Goal: Transaction & Acquisition: Purchase product/service

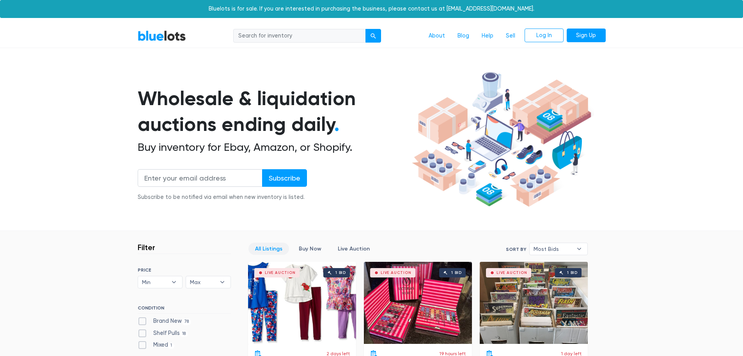
scroll to position [195, 0]
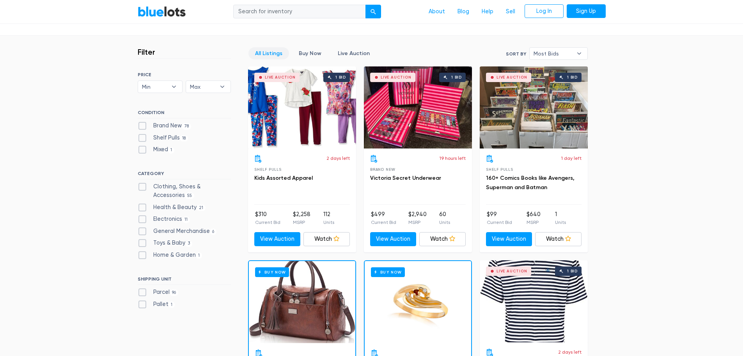
click at [142, 125] on label "Brand New 78" at bounding box center [165, 125] width 54 height 9
click at [142, 125] on New"] "Brand New 78" at bounding box center [140, 123] width 5 height 5
checkbox New"] "true"
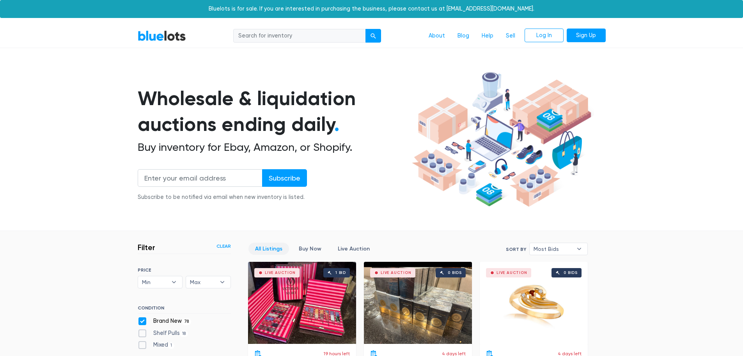
scroll to position [210, 0]
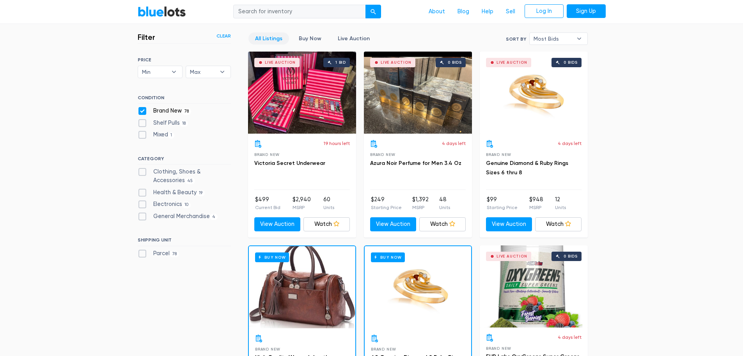
click at [144, 172] on label "Clothing, Shoes & Accessories 45" at bounding box center [184, 175] width 93 height 17
click at [143, 172] on Accessories"] "Clothing, Shoes & Accessories 45" at bounding box center [140, 169] width 5 height 5
checkbox Accessories"] "true"
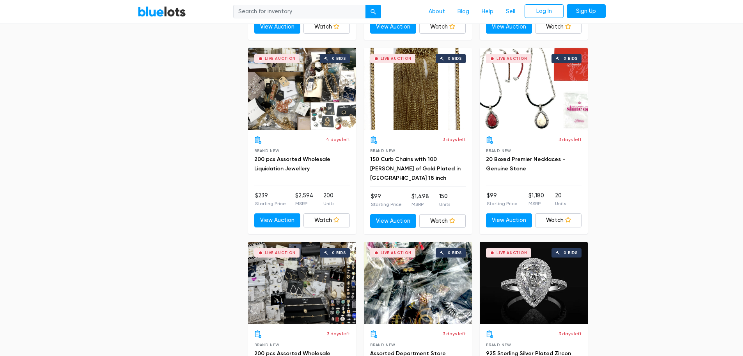
scroll to position [1108, 0]
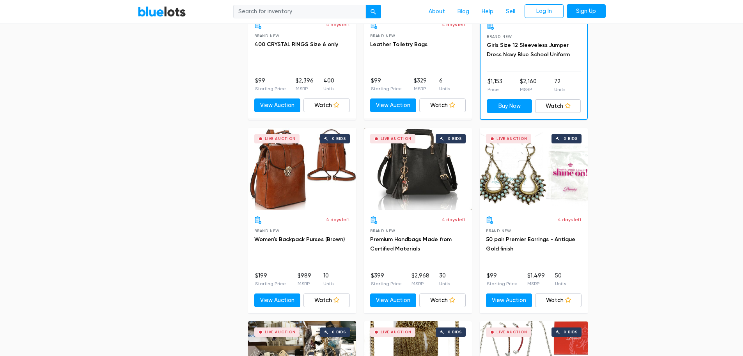
click at [250, 9] on input "search" at bounding box center [299, 12] width 133 height 14
type input "Good American"
click at [366, 5] on button "submit" at bounding box center [374, 12] width 16 height 14
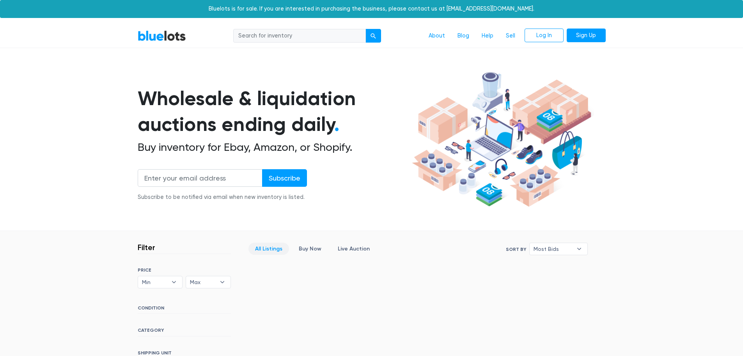
click at [266, 35] on input "search" at bounding box center [299, 36] width 133 height 14
type input "Good American"
click at [374, 33] on div "submit" at bounding box center [373, 35] width 5 height 5
click at [372, 35] on div "submit" at bounding box center [373, 35] width 5 height 5
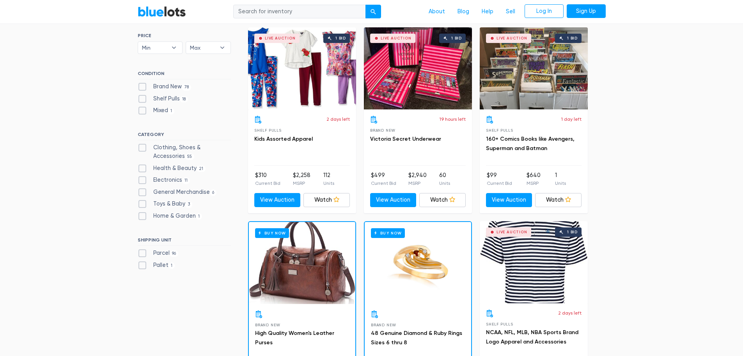
scroll to position [351, 0]
